Goal: Communication & Community: Share content

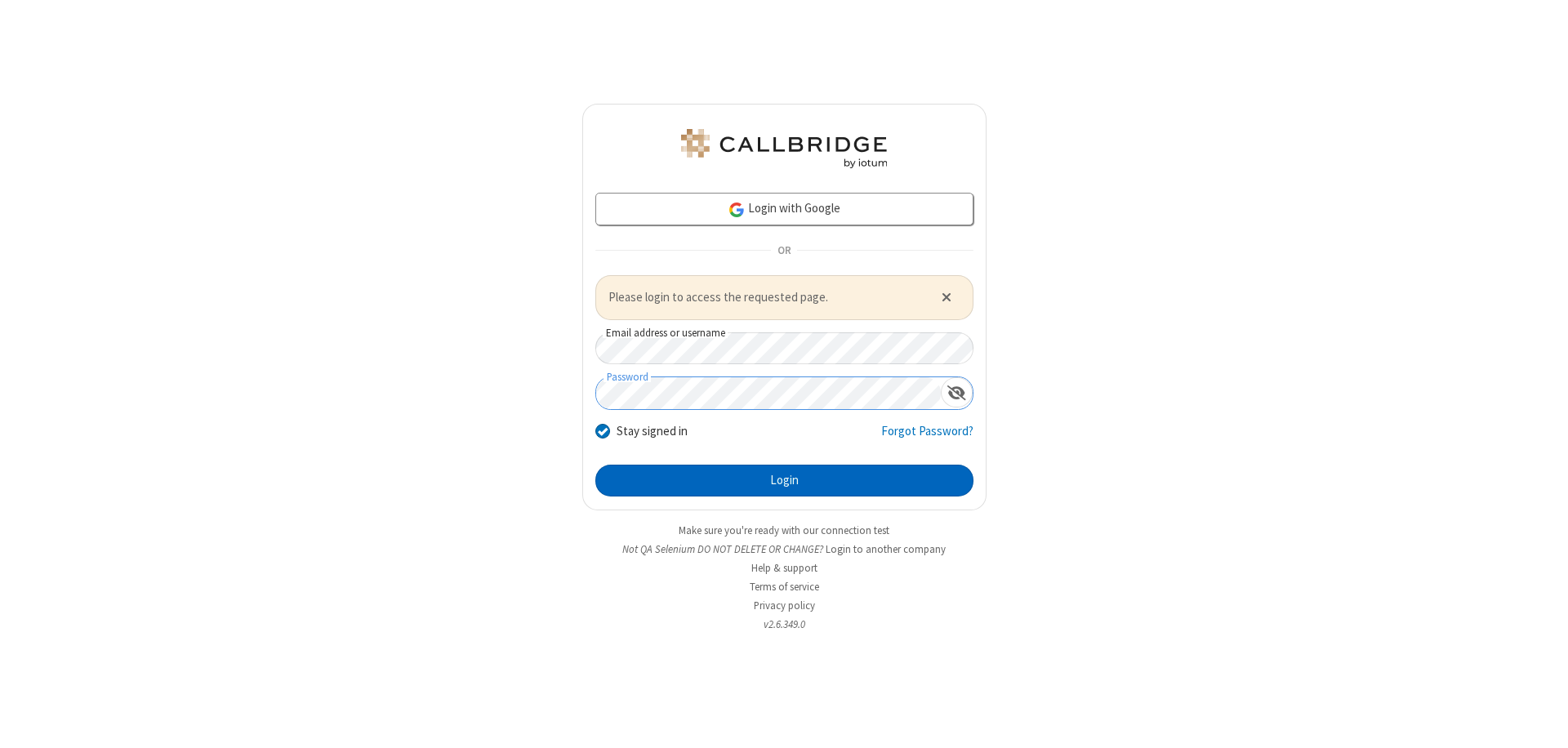
click at [784, 480] on button "Login" at bounding box center [784, 481] width 378 height 33
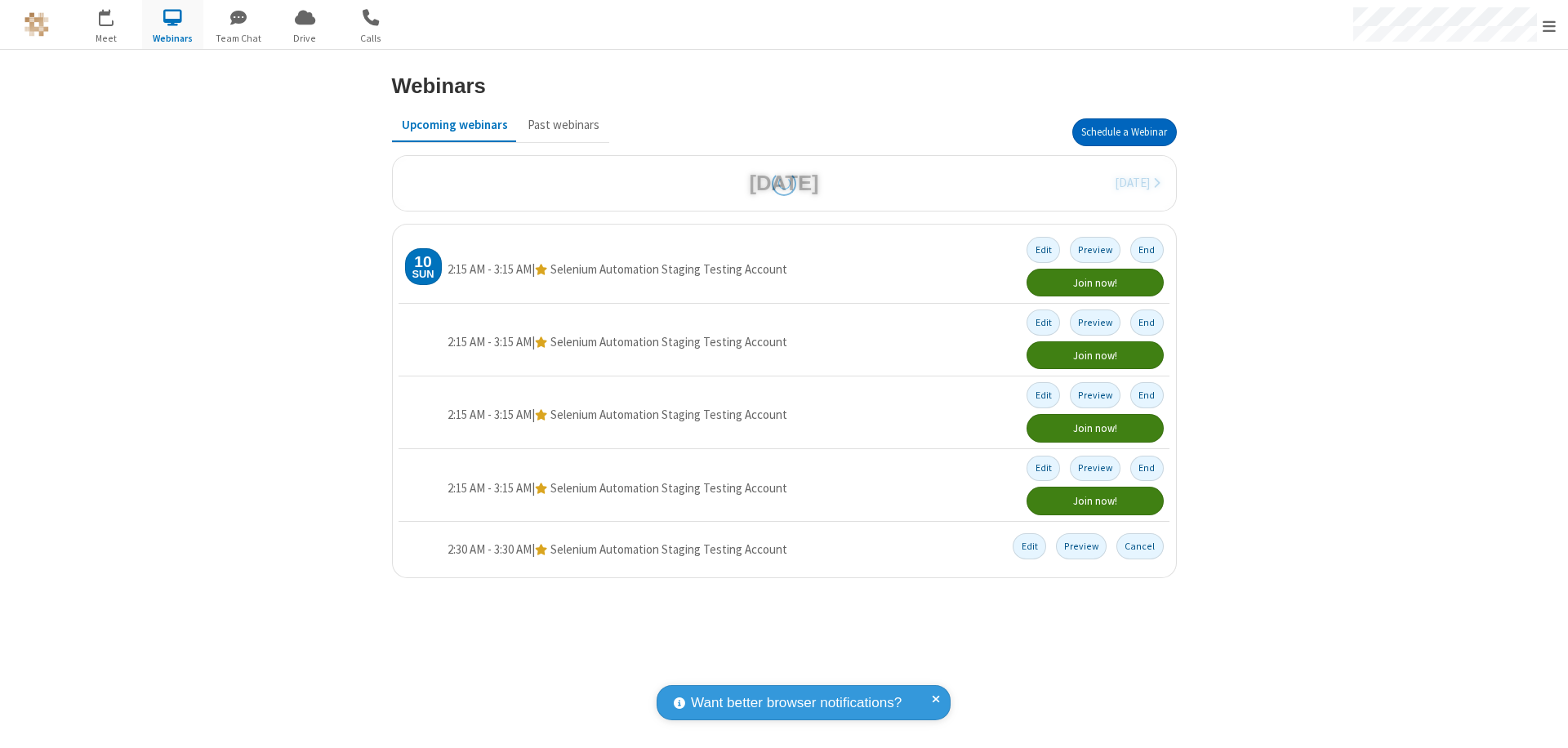
click at [1124, 132] on button "Schedule a Webinar" at bounding box center [1125, 132] width 105 height 27
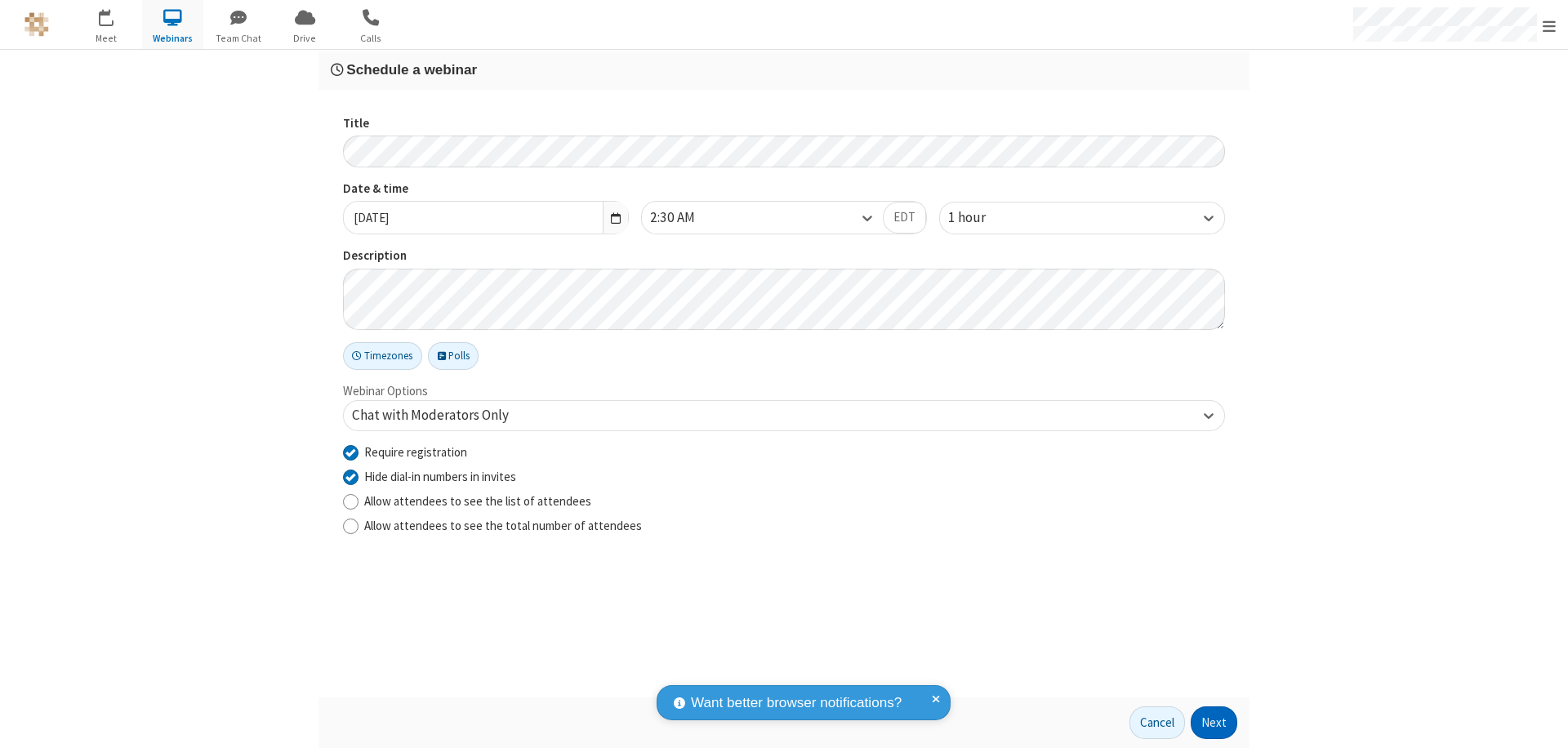
click at [1214, 723] on button "Next" at bounding box center [1213, 723] width 46 height 33
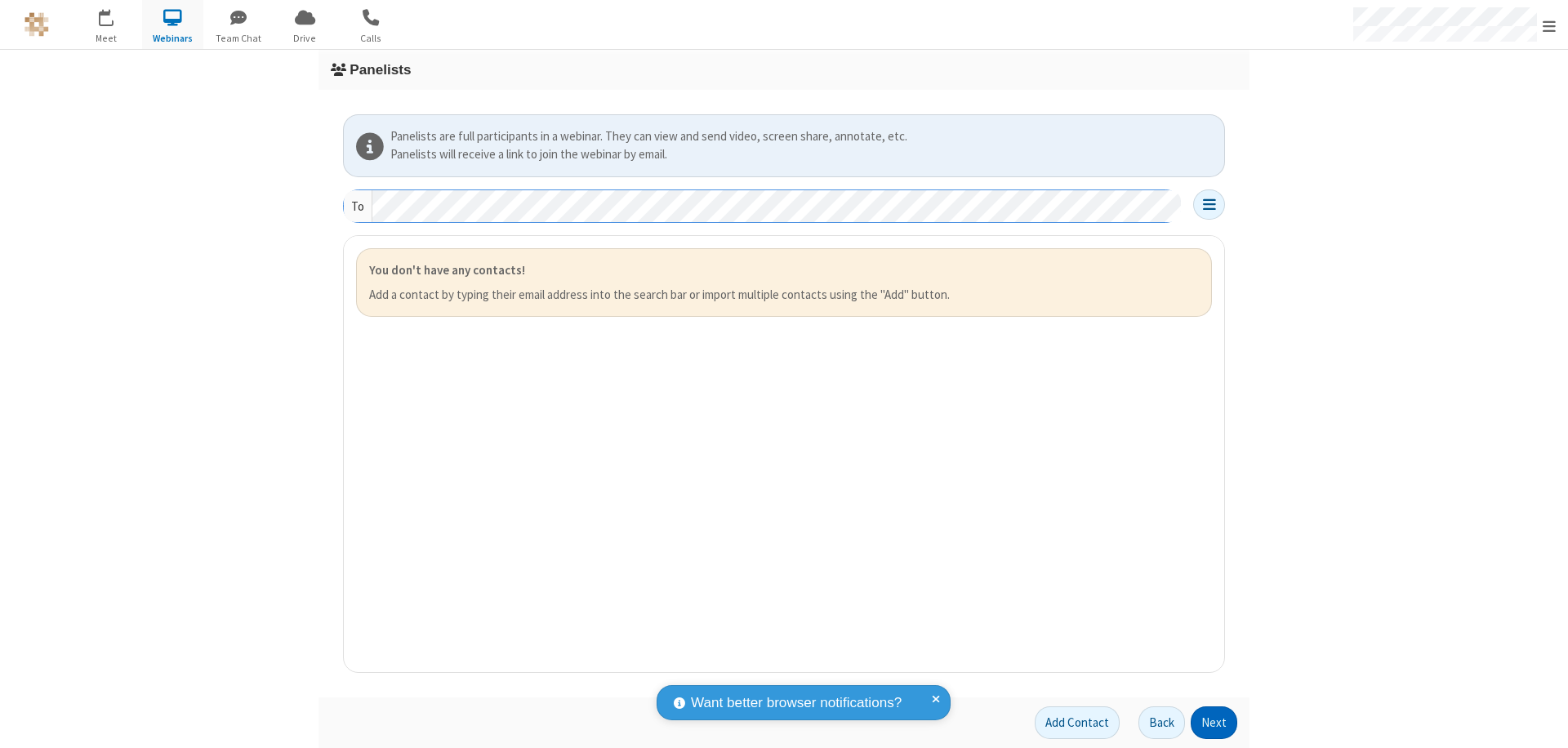
click at [1214, 723] on button "Next" at bounding box center [1213, 723] width 46 height 33
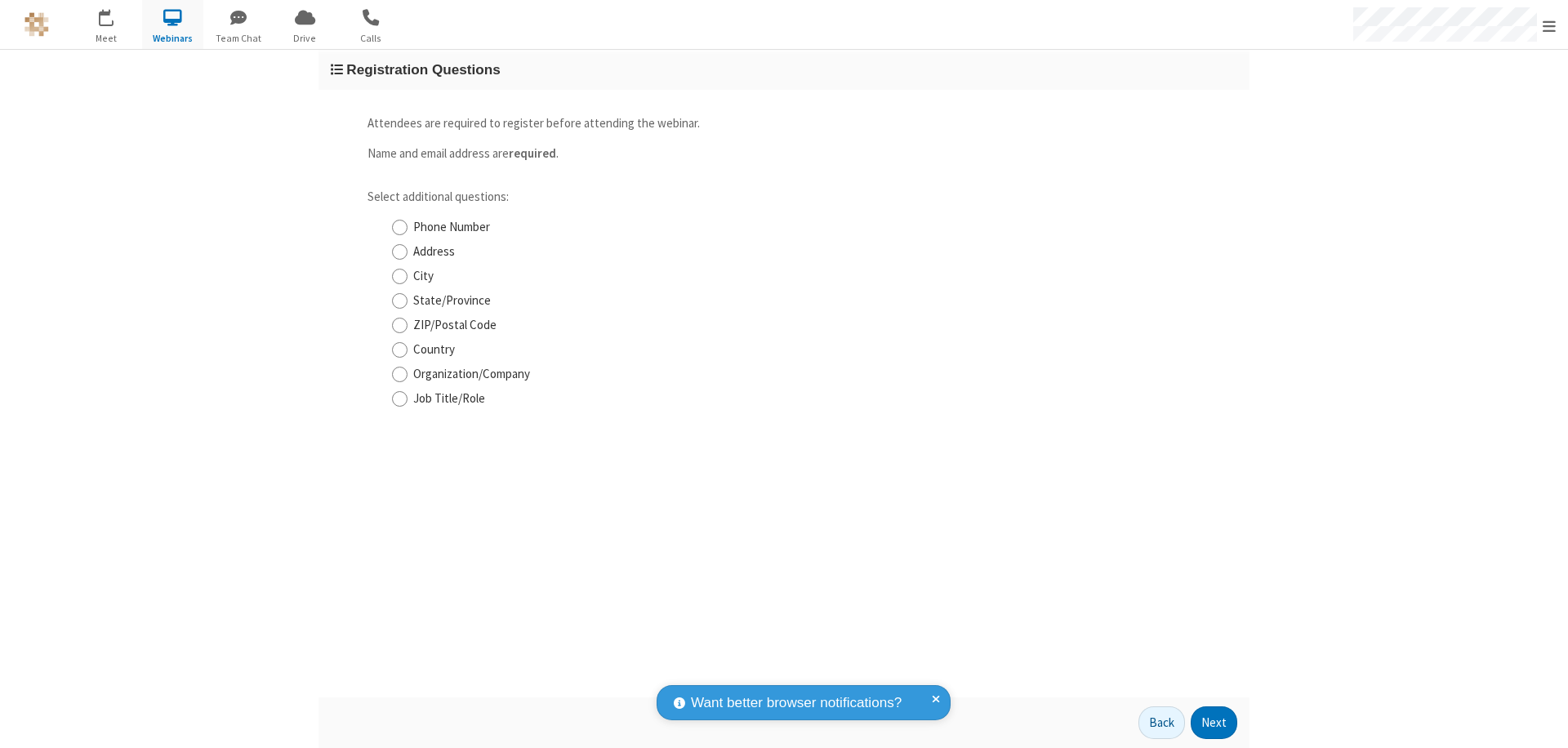
click at [399, 227] on input "Phone Number" at bounding box center [400, 227] width 15 height 17
checkbox input "true"
click at [1214, 723] on button "Next" at bounding box center [1213, 723] width 46 height 33
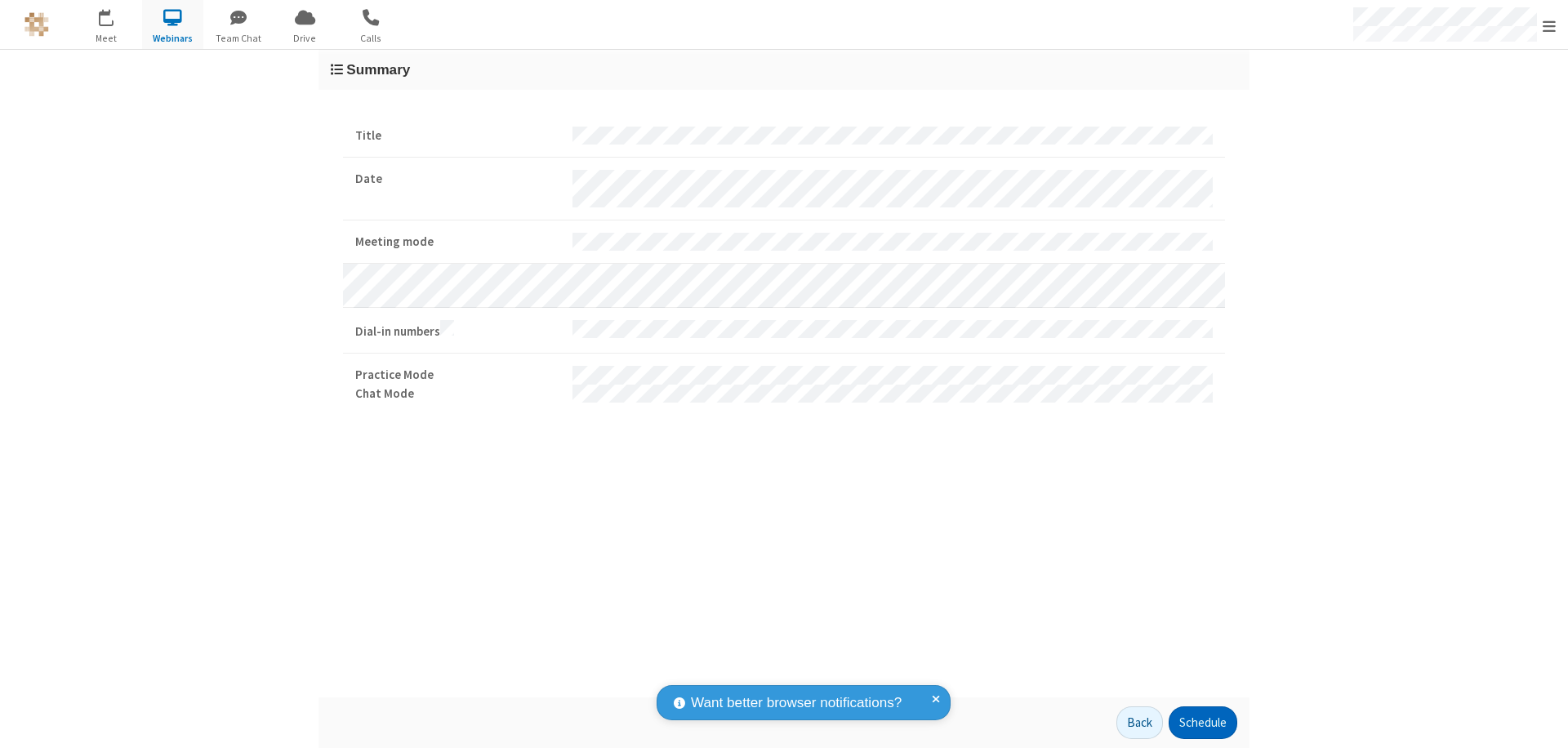
click at [1202, 723] on button "Schedule" at bounding box center [1203, 723] width 69 height 33
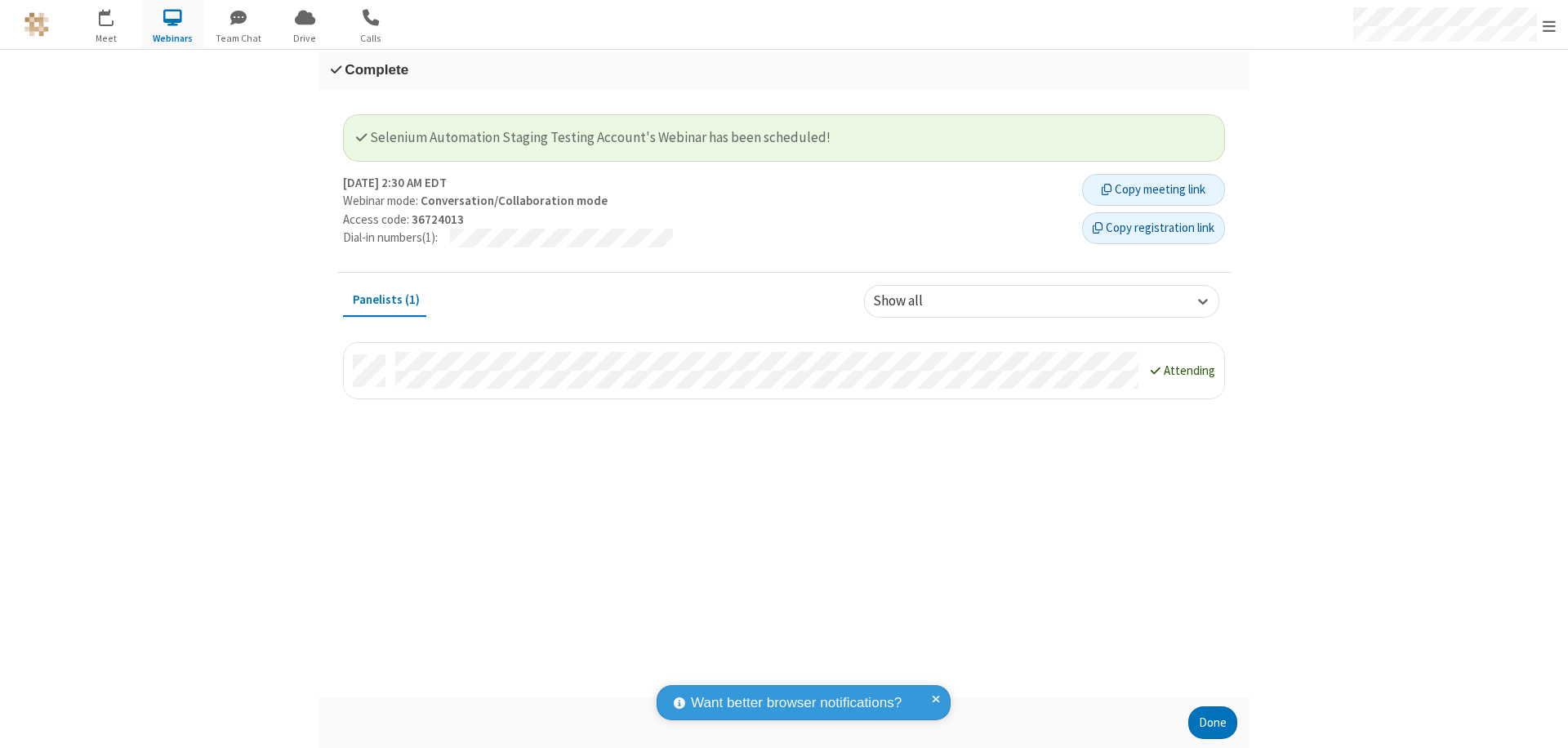
click at [1153, 228] on button "Copy registration link" at bounding box center [1153, 228] width 142 height 33
click at [1213, 723] on button "Done" at bounding box center [1213, 723] width 49 height 33
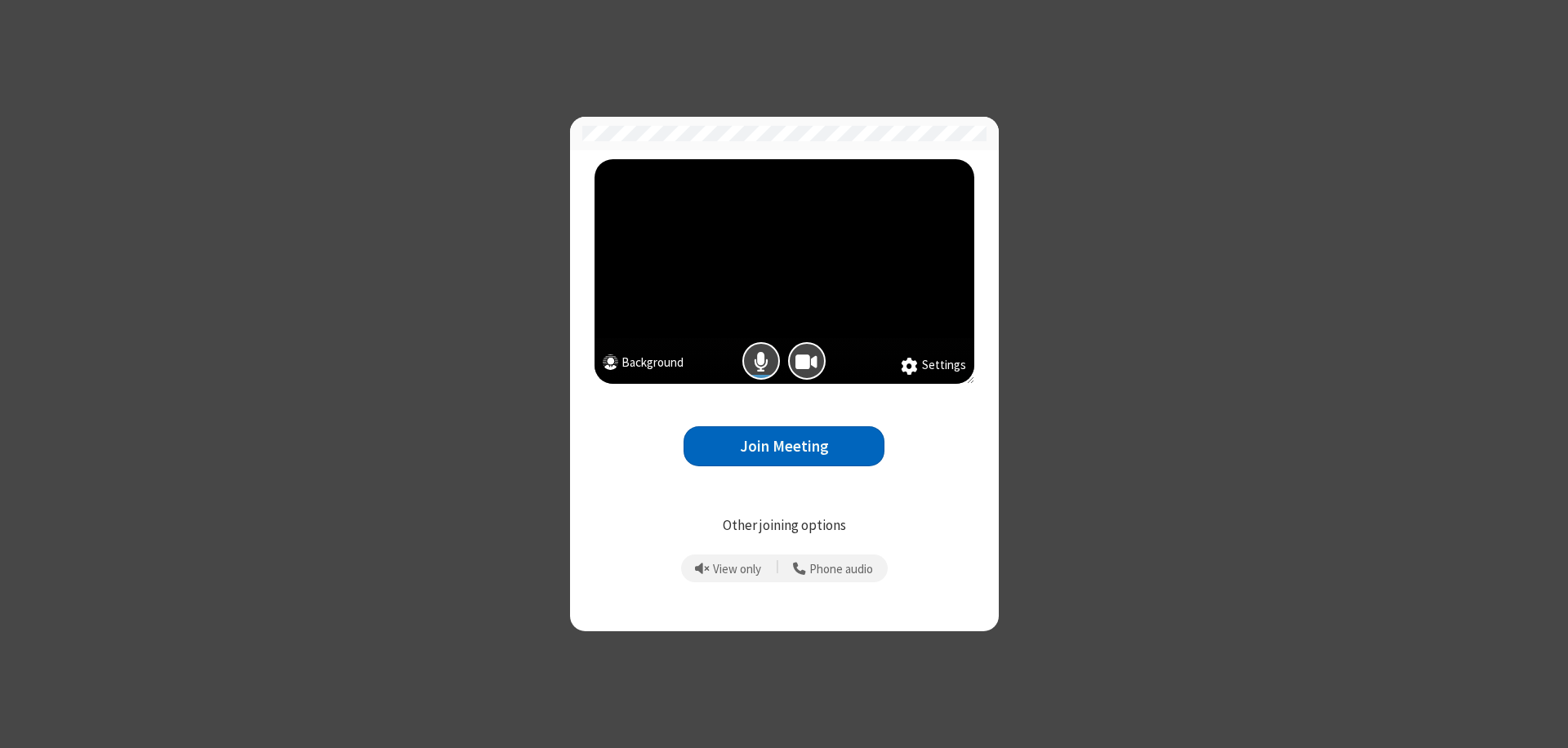
click at [784, 446] on button "Join Meeting" at bounding box center [784, 446] width 201 height 40
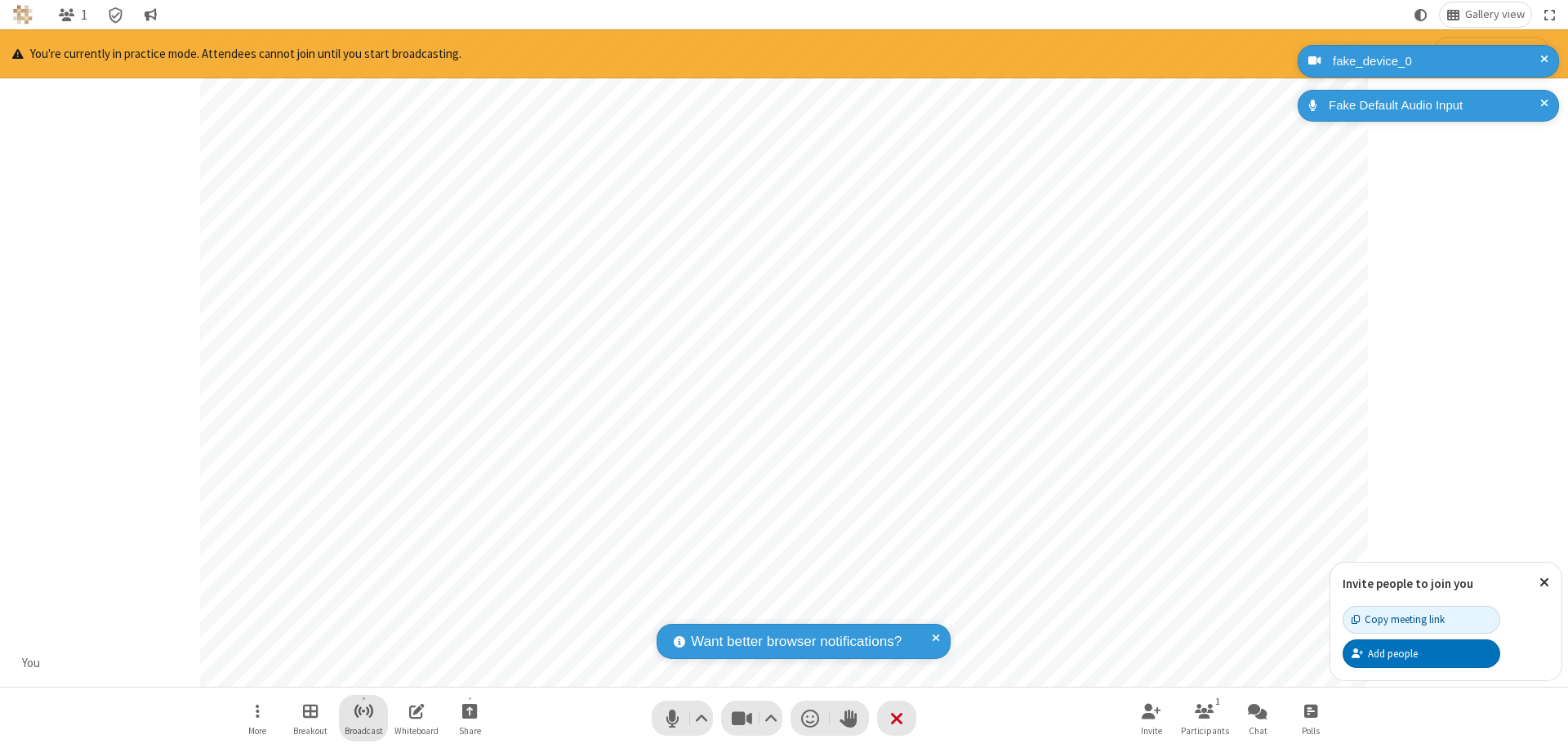
click at [362, 710] on span "Start broadcast" at bounding box center [364, 711] width 21 height 21
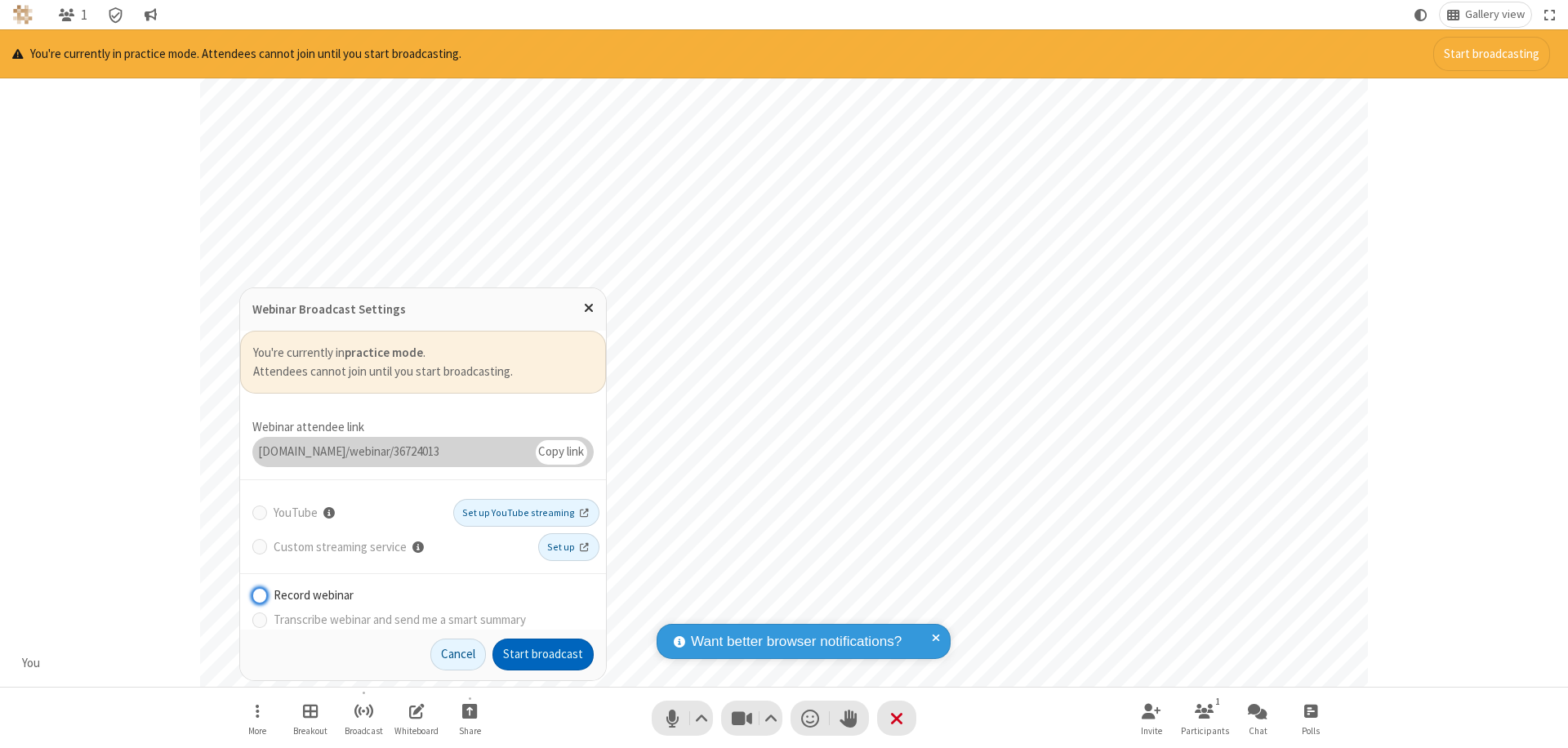
click at [543, 654] on button "Start broadcast" at bounding box center [542, 655] width 101 height 33
